Goal: Task Accomplishment & Management: Complete application form

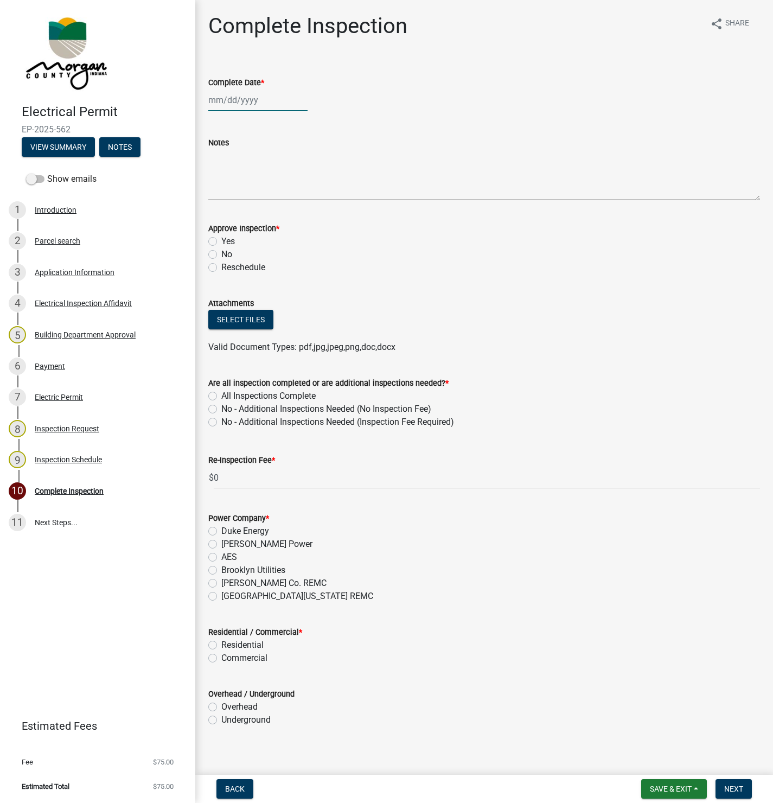
click at [239, 96] on div at bounding box center [257, 100] width 99 height 22
select select "9"
select select "2025"
click at [271, 171] on div "11" at bounding box center [271, 175] width 17 height 17
type input "[DATE]"
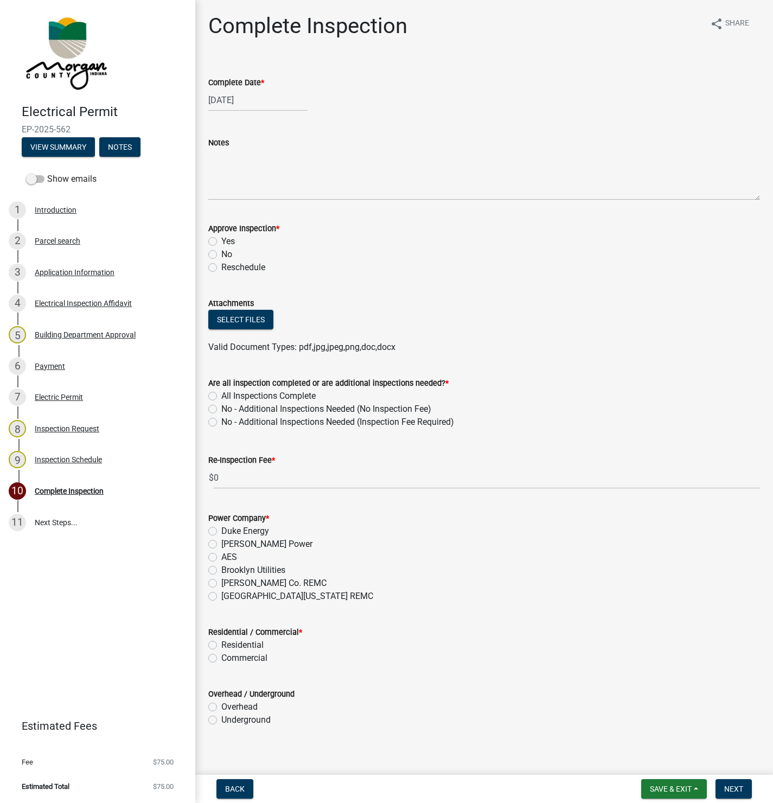
click at [221, 241] on label "Yes" at bounding box center [228, 241] width 14 height 13
click at [221, 241] on input "Yes" at bounding box center [224, 238] width 7 height 7
radio input "true"
click at [221, 396] on label "All Inspections Complete" at bounding box center [268, 396] width 94 height 13
click at [221, 396] on input "All Inspections Complete" at bounding box center [224, 393] width 7 height 7
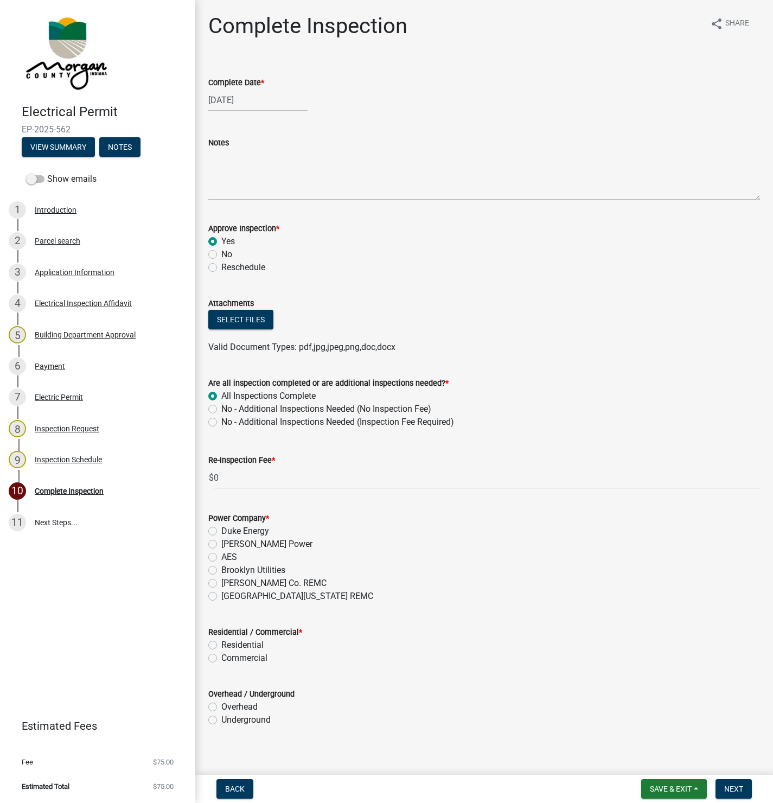
radio input "true"
drag, startPoint x: 215, startPoint y: 596, endPoint x: 246, endPoint y: 594, distance: 31.5
click at [221, 596] on label "[GEOGRAPHIC_DATA][US_STATE] REMC" at bounding box center [297, 596] width 152 height 13
click at [221, 596] on input "[GEOGRAPHIC_DATA][US_STATE] REMC" at bounding box center [224, 593] width 7 height 7
radio input "true"
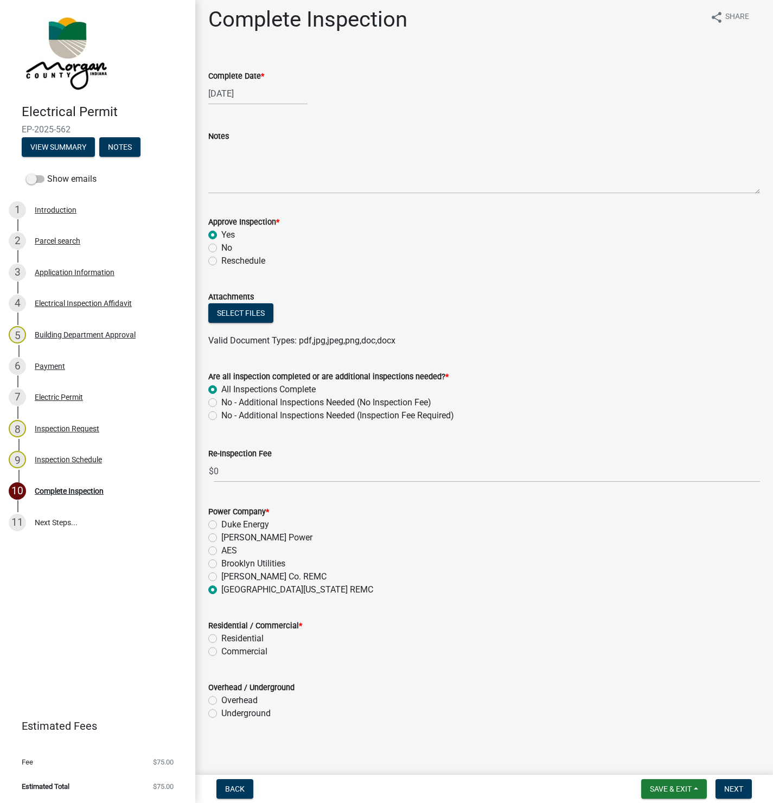
scroll to position [8, 0]
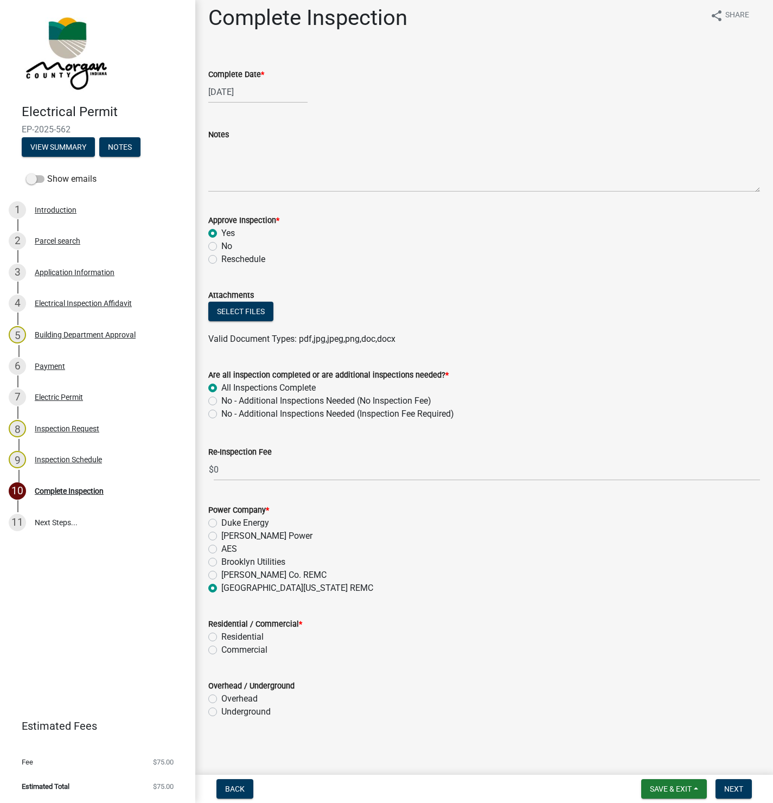
drag, startPoint x: 212, startPoint y: 650, endPoint x: 326, endPoint y: 643, distance: 113.6
click at [221, 650] on label "Commercial" at bounding box center [244, 650] width 46 height 13
click at [221, 650] on input "Commercial" at bounding box center [224, 647] width 7 height 7
radio input "true"
click at [221, 635] on label "Residential" at bounding box center [242, 637] width 42 height 13
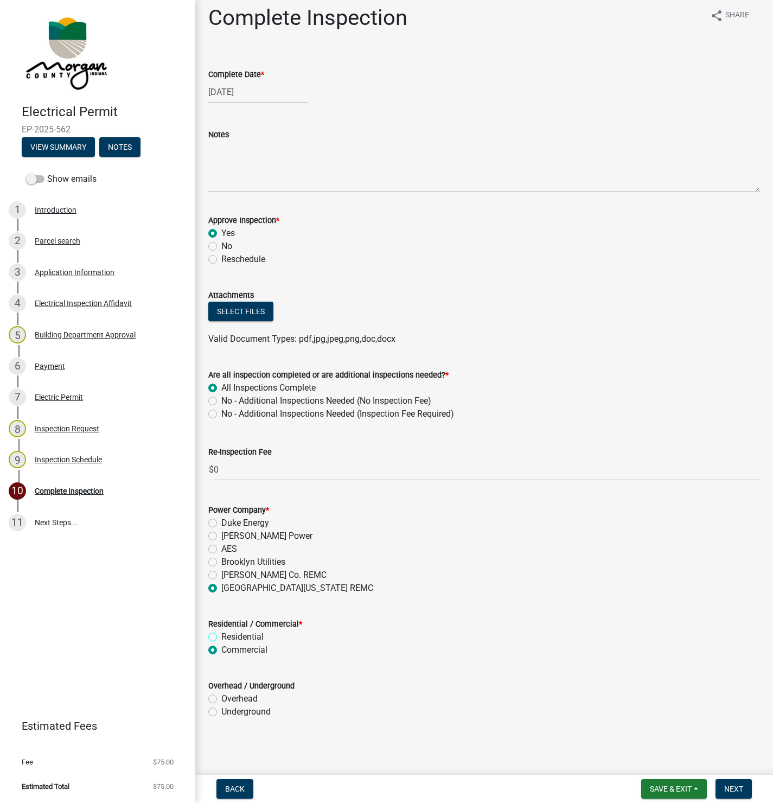
click at [221, 635] on input "Residential" at bounding box center [224, 634] width 7 height 7
radio input "true"
click at [221, 715] on label "Underground" at bounding box center [245, 711] width 49 height 13
click at [221, 713] on input "Underground" at bounding box center [224, 708] width 7 height 7
radio input "true"
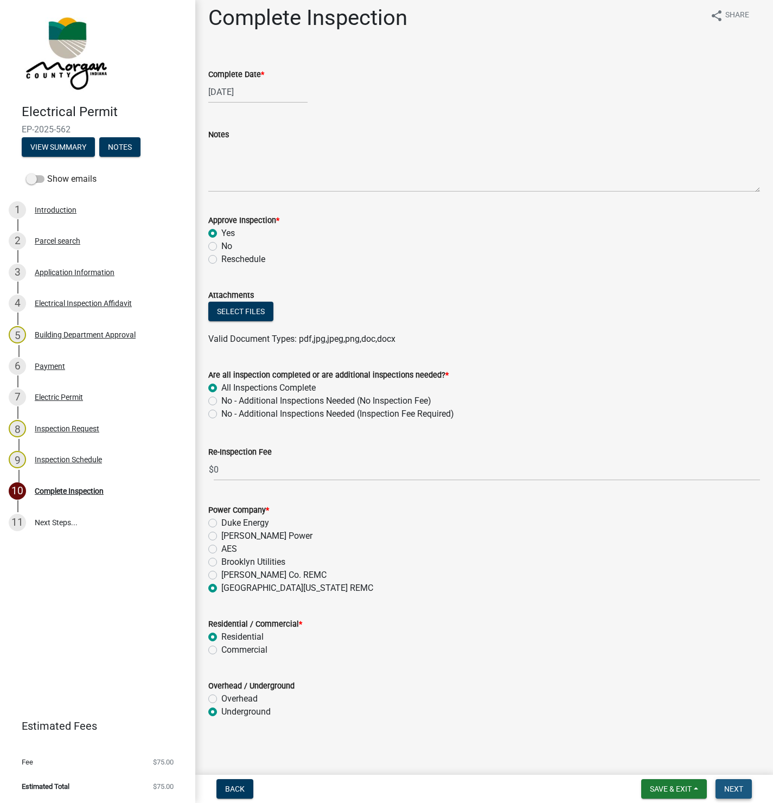
click at [728, 791] on span "Next" at bounding box center [733, 789] width 19 height 9
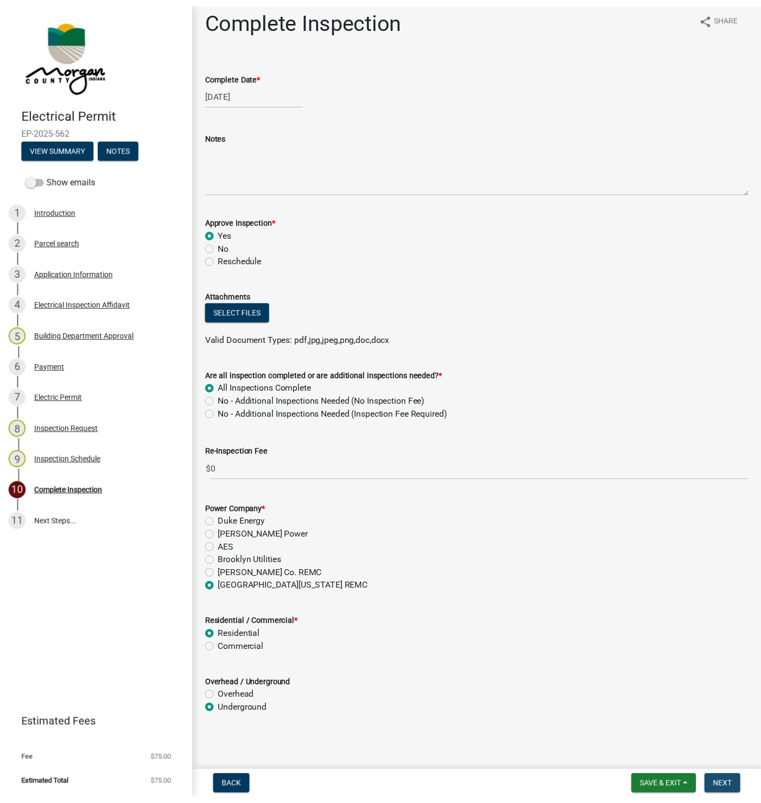
scroll to position [0, 0]
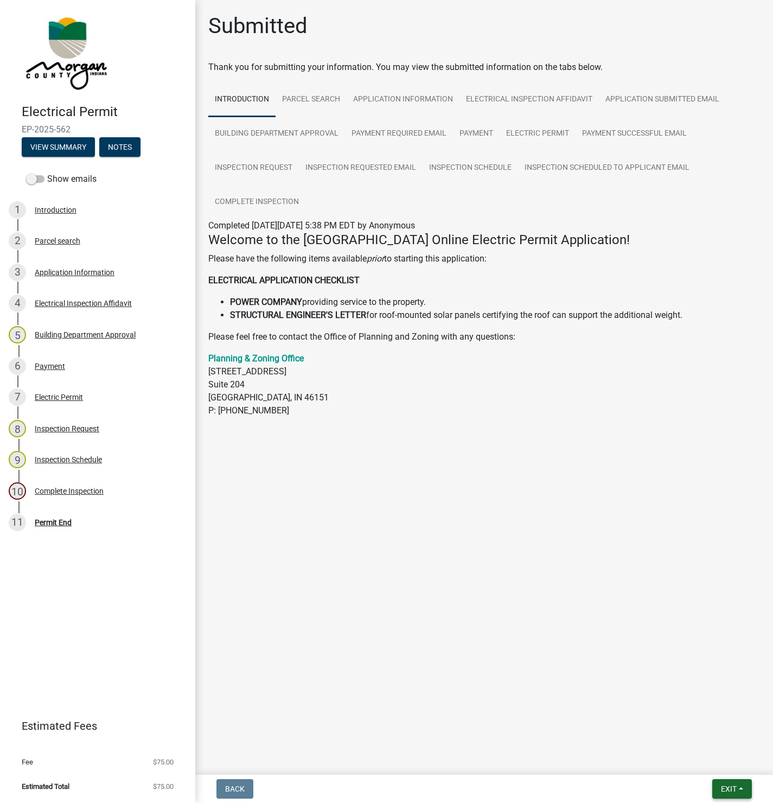
click at [735, 785] on span "Exit" at bounding box center [729, 789] width 16 height 9
click at [698, 757] on button "Save & Exit" at bounding box center [708, 761] width 87 height 26
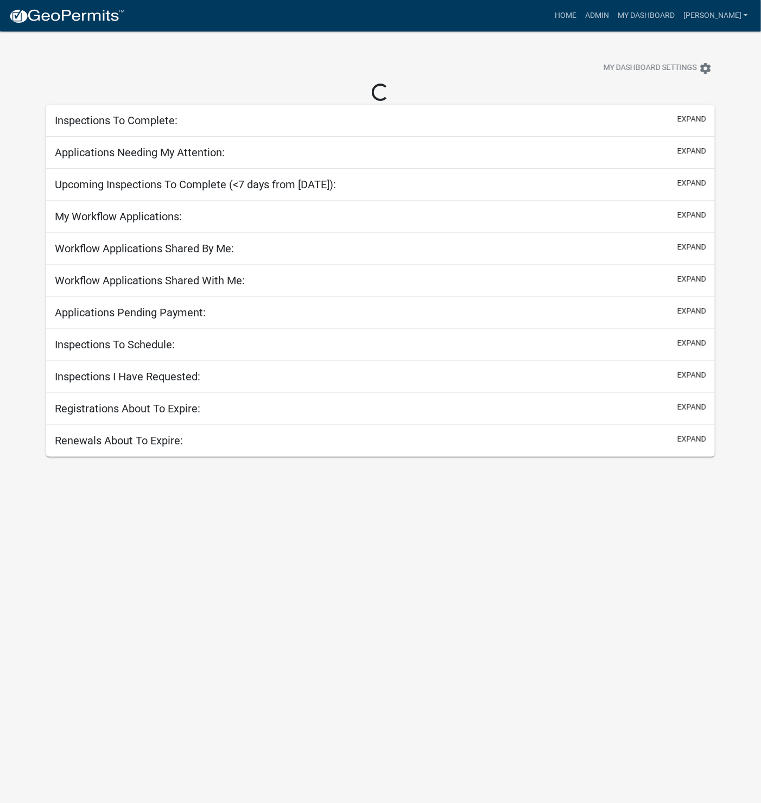
select select "1: 25"
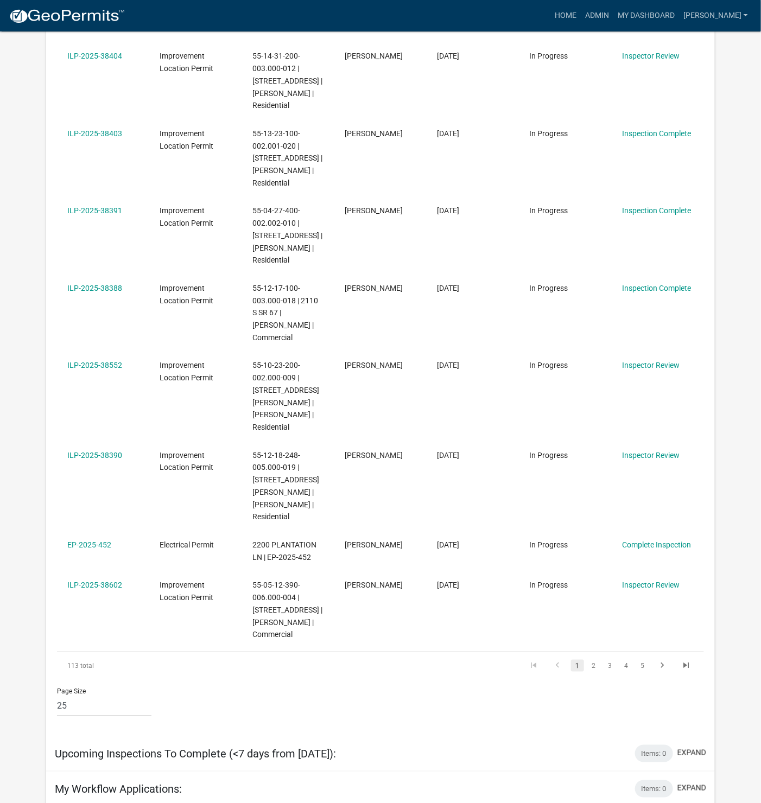
scroll to position [1465, 0]
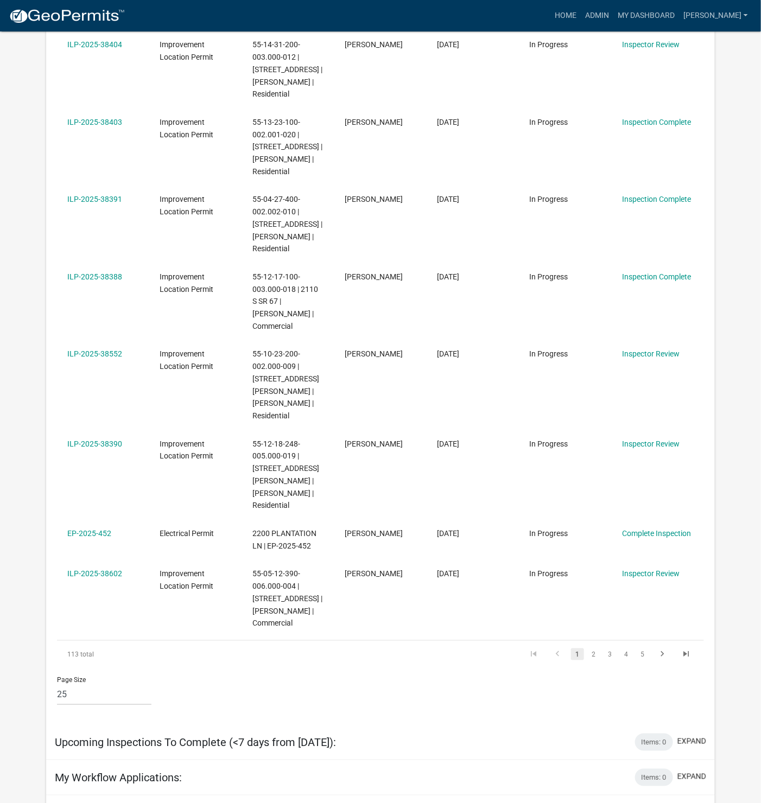
click at [106, 349] on link "ILP-2025-38552" at bounding box center [94, 353] width 55 height 9
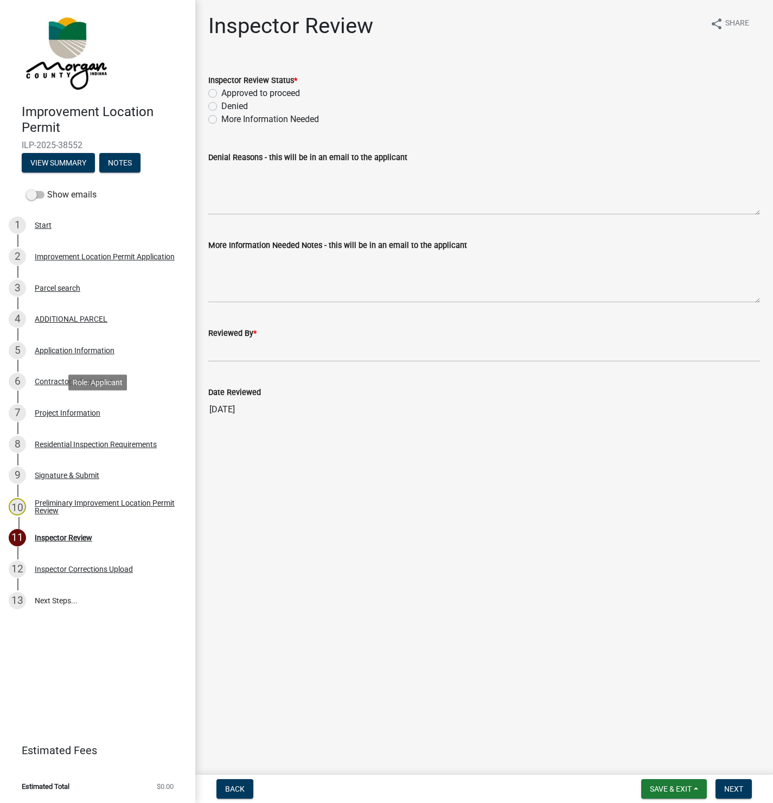
click at [66, 412] on div "Project Information" at bounding box center [68, 413] width 66 height 8
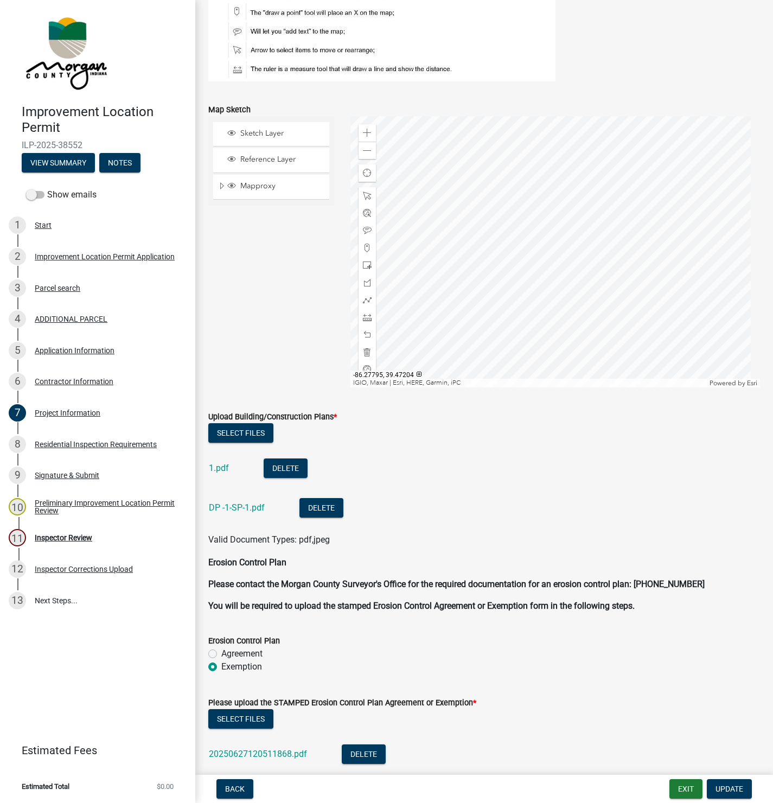
scroll to position [2342, 0]
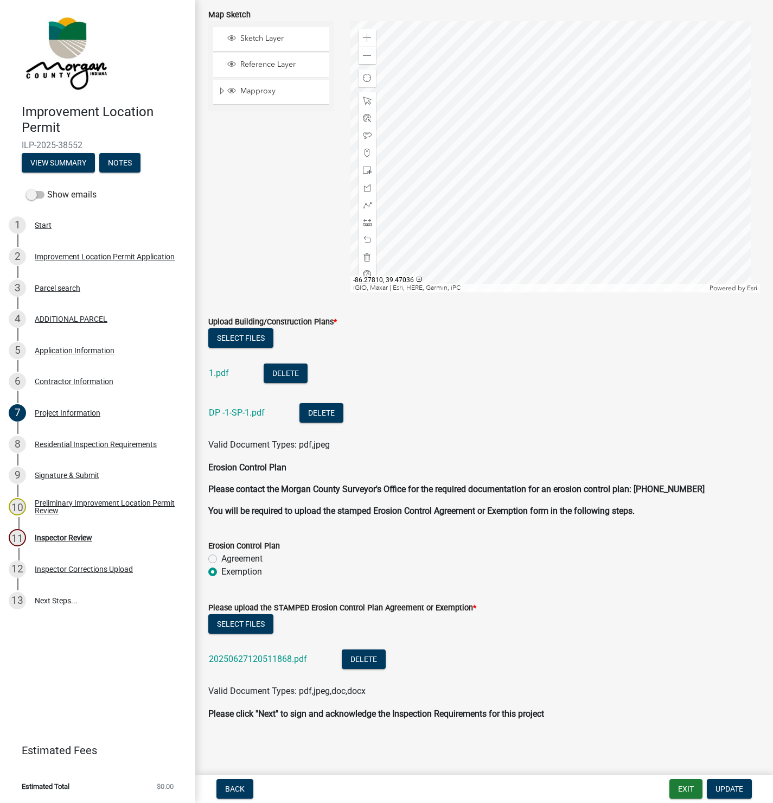
click at [220, 374] on link "1.pdf" at bounding box center [219, 373] width 20 height 10
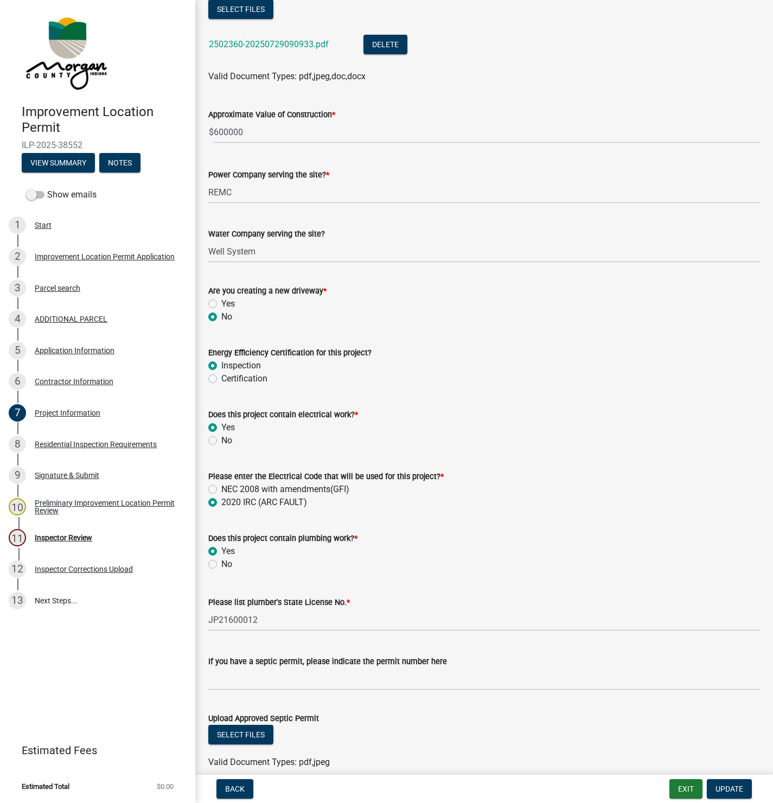
scroll to position [1202, 0]
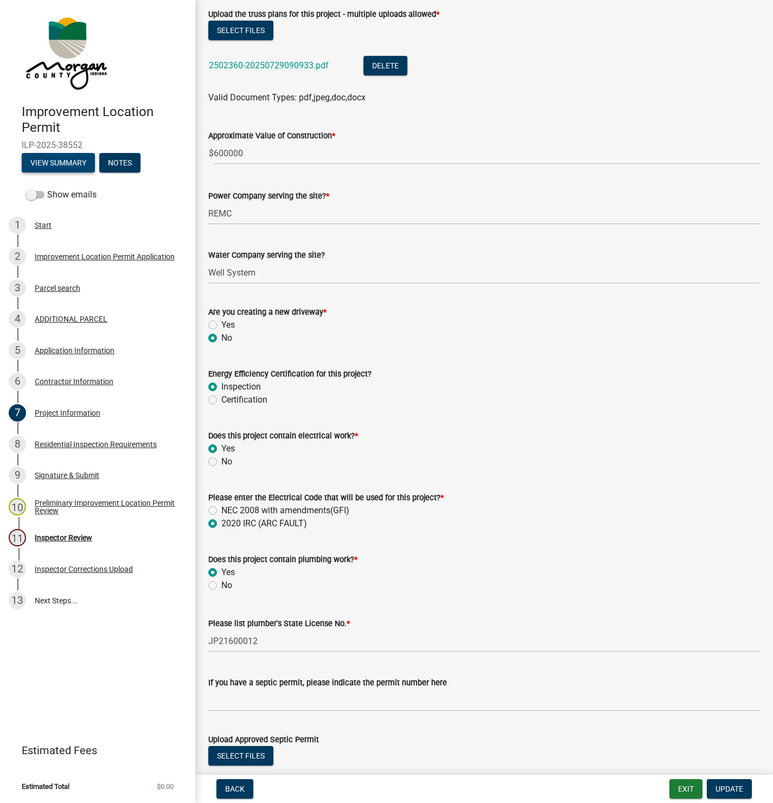
click at [57, 163] on button "View Summary" at bounding box center [58, 163] width 73 height 20
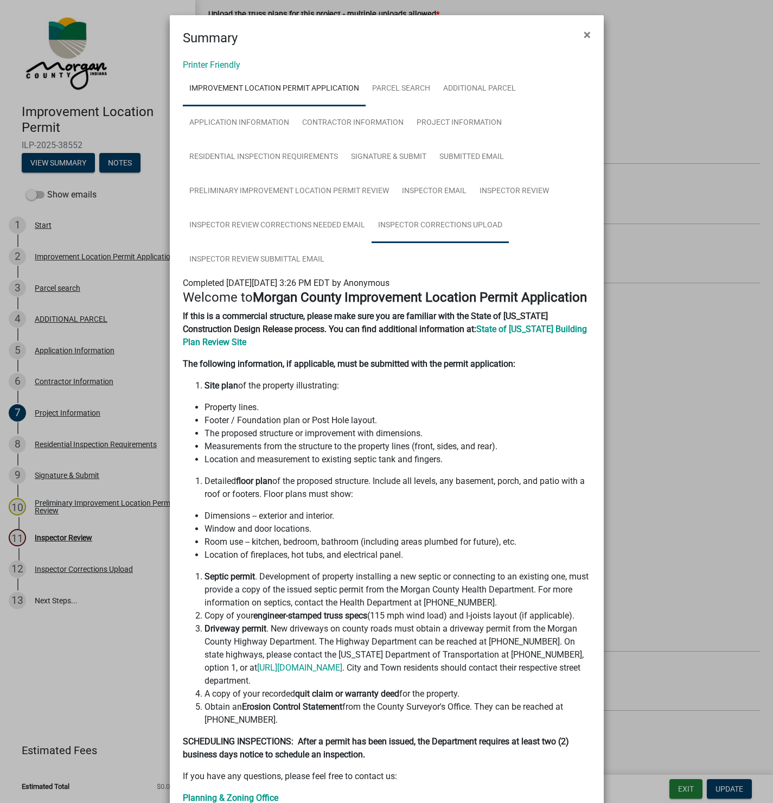
click at [428, 223] on link "Inspector Corrections Upload" at bounding box center [440, 225] width 137 height 35
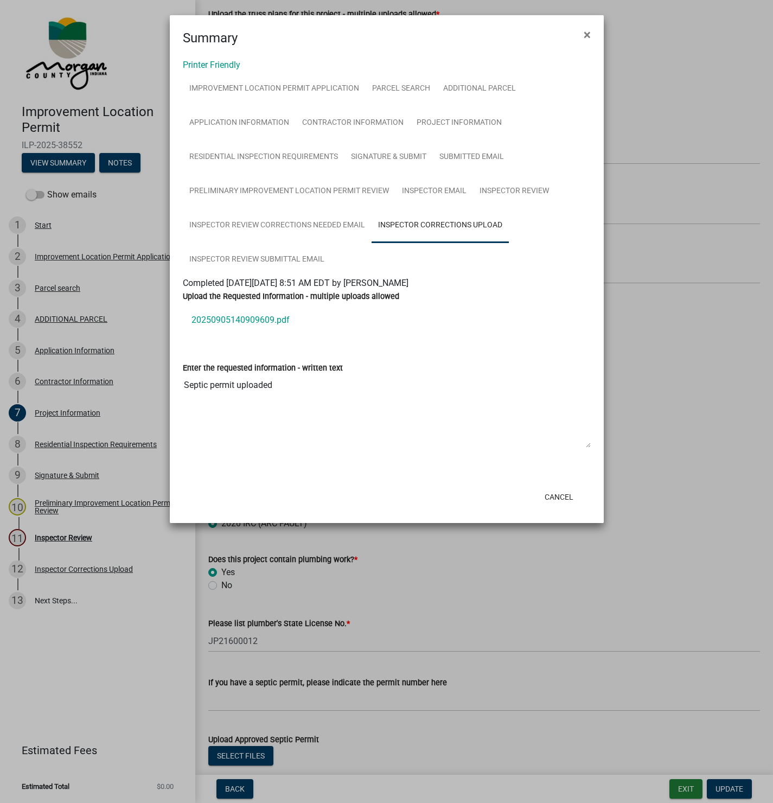
click at [241, 317] on link "20250905140909609.pdf" at bounding box center [387, 320] width 408 height 26
drag, startPoint x: 590, startPoint y: 31, endPoint x: 583, endPoint y: 31, distance: 6.5
click at [589, 31] on span "×" at bounding box center [587, 34] width 7 height 15
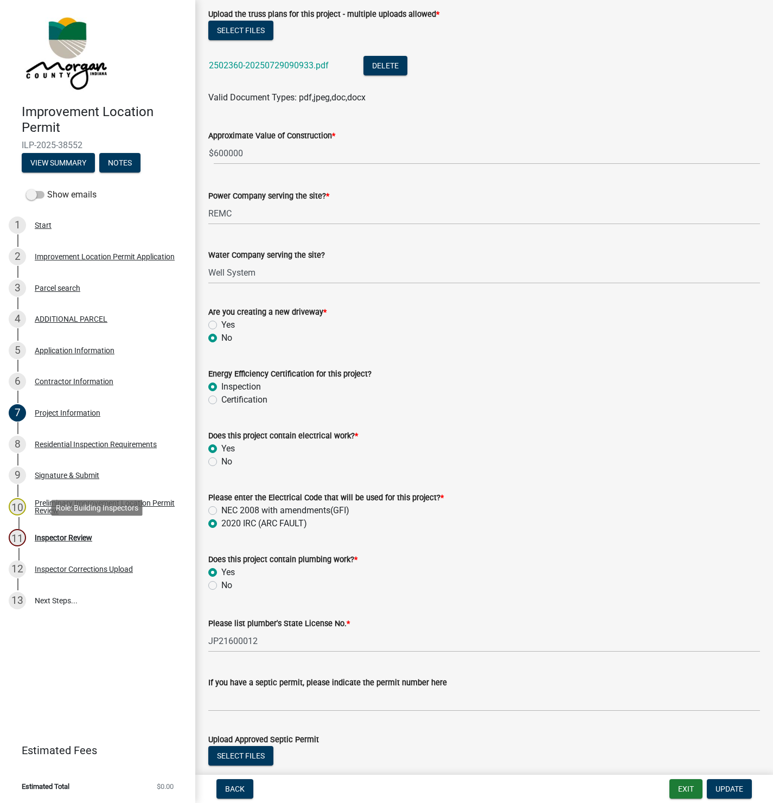
click at [68, 537] on div "Inspector Review" at bounding box center [64, 538] width 58 height 8
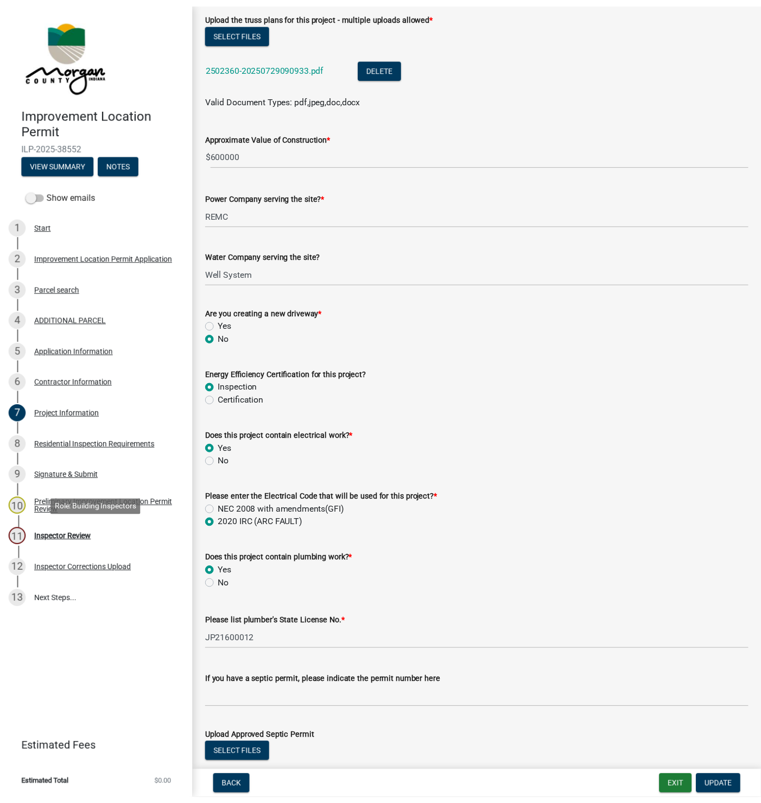
scroll to position [0, 0]
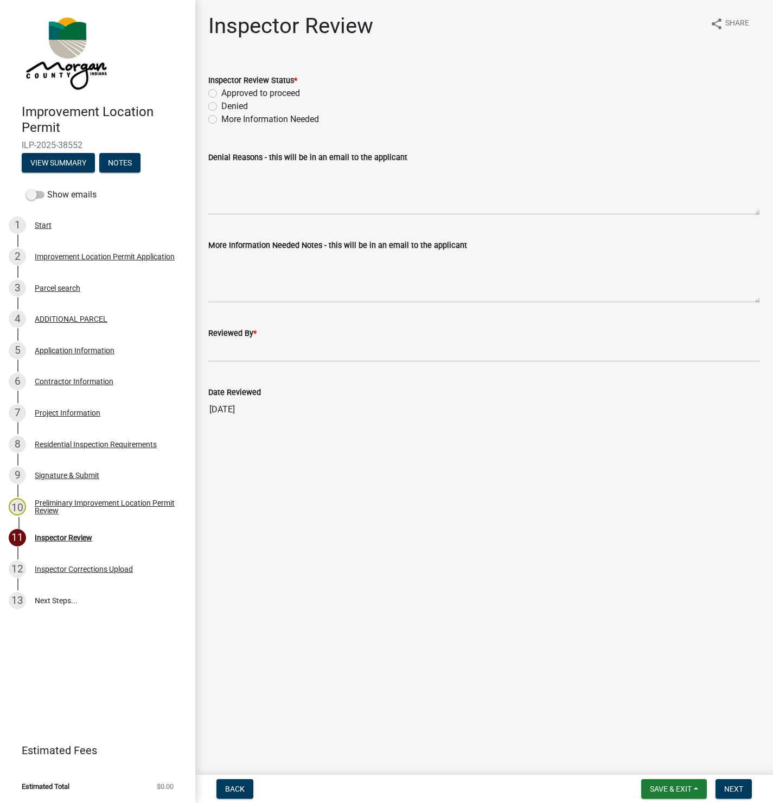
click at [221, 90] on label "Approved to proceed" at bounding box center [260, 93] width 79 height 13
click at [221, 90] on input "Approved to proceed" at bounding box center [224, 90] width 7 height 7
radio input "true"
click at [228, 352] on input "Reviewed By *" at bounding box center [484, 351] width 552 height 22
type input "[PERSON_NAME]"
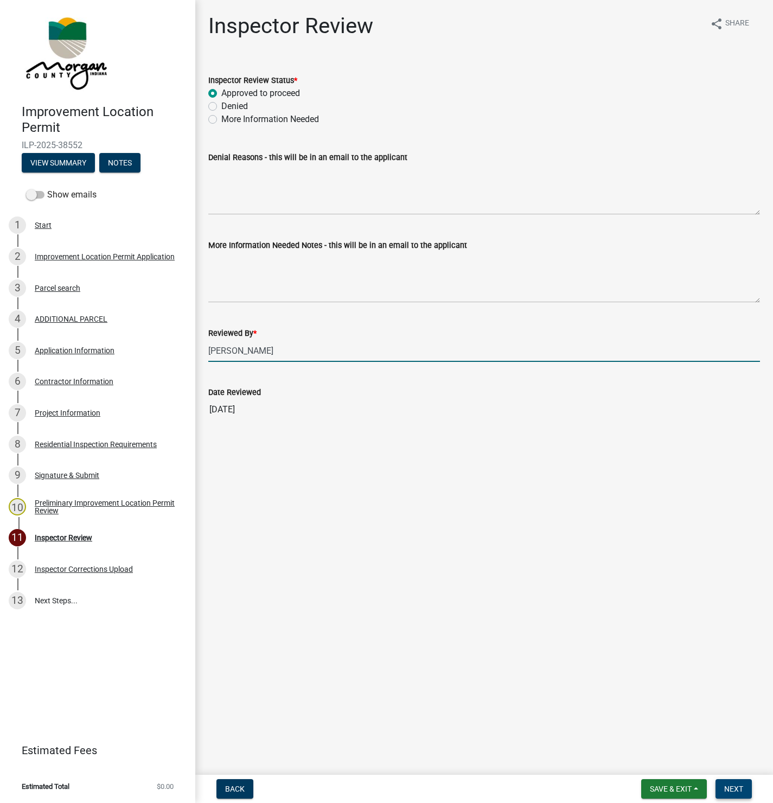
click at [733, 787] on span "Next" at bounding box center [733, 789] width 19 height 9
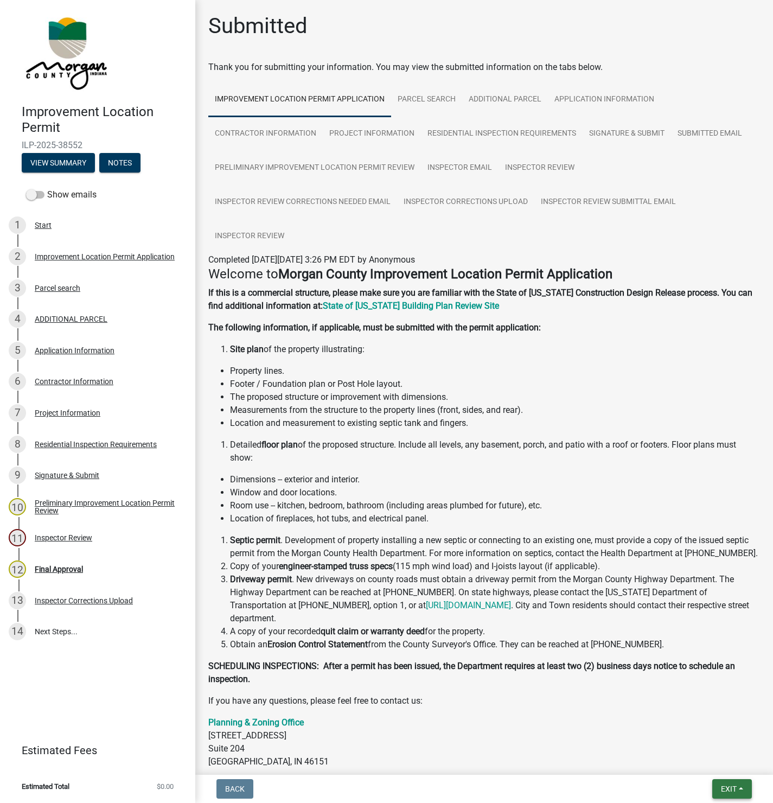
click at [728, 790] on span "Exit" at bounding box center [729, 789] width 16 height 9
click at [696, 765] on button "Save & Exit" at bounding box center [708, 761] width 87 height 26
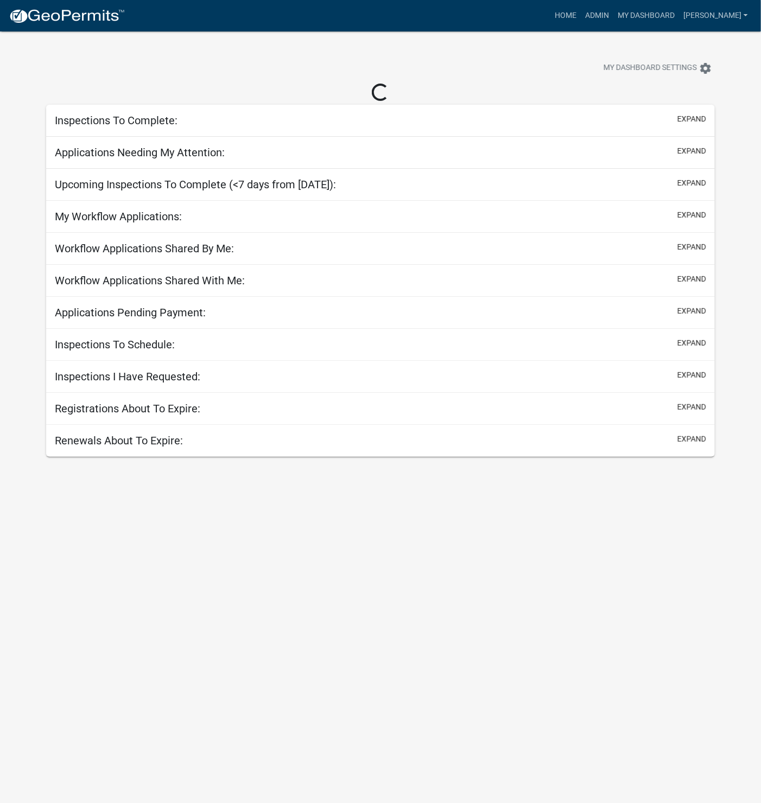
select select "1: 25"
